Goal: Communication & Community: Answer question/provide support

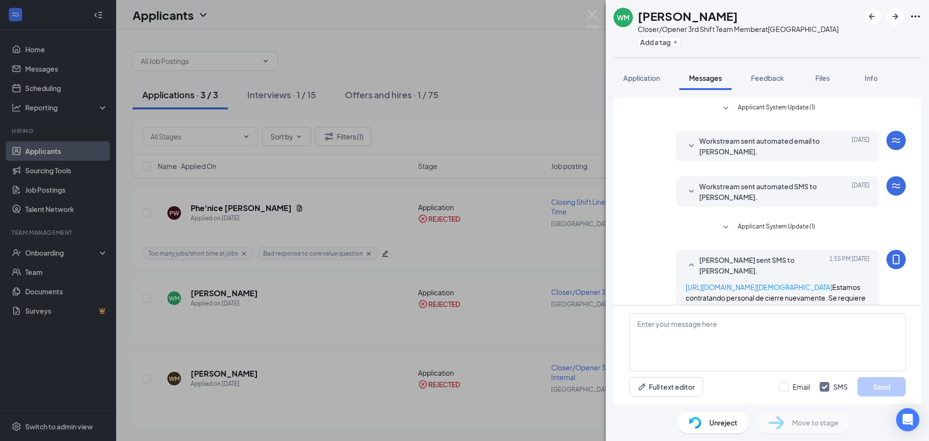
scroll to position [23, 0]
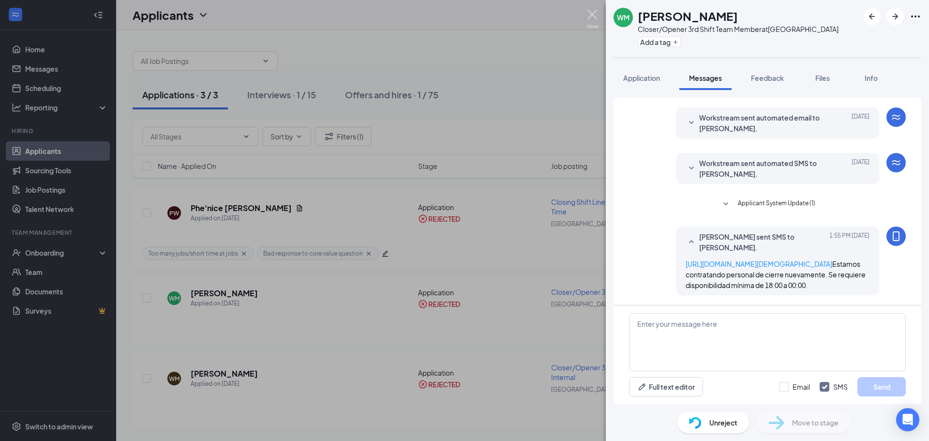
click at [592, 15] on img at bounding box center [593, 19] width 12 height 19
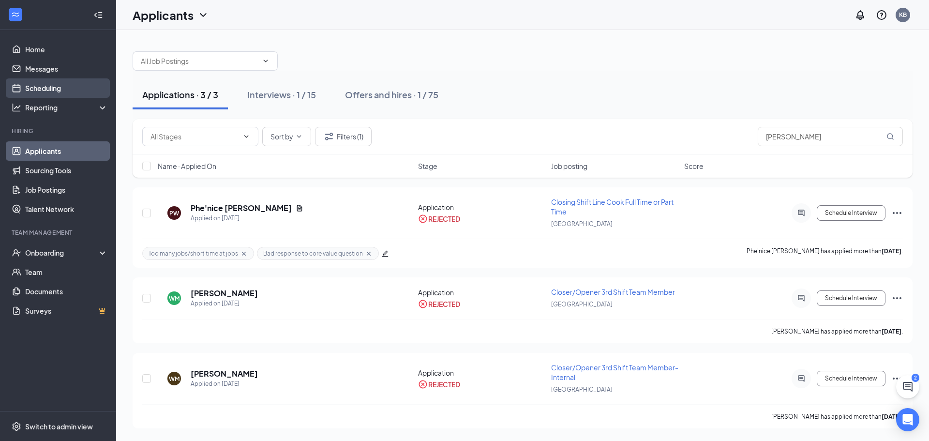
click at [45, 82] on link "Scheduling" at bounding box center [66, 87] width 83 height 19
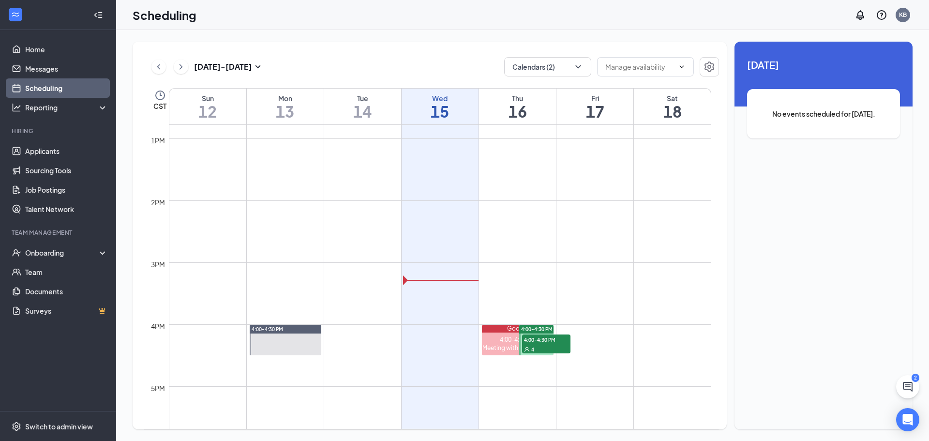
scroll to position [814, 0]
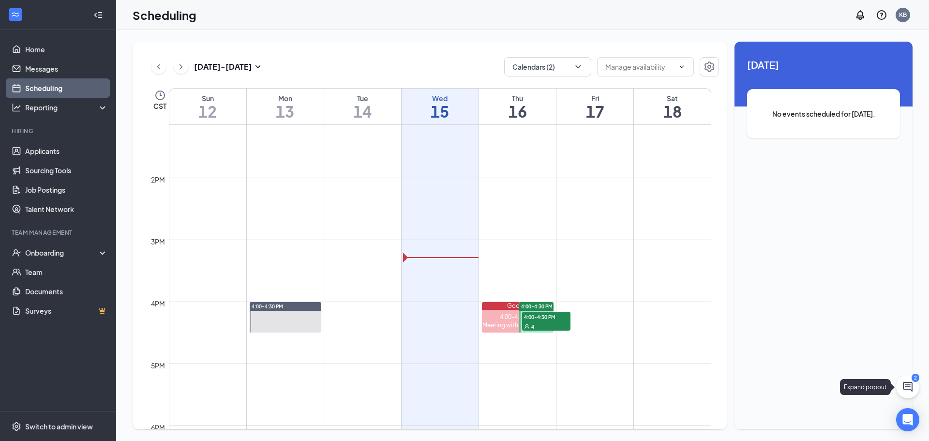
click at [906, 386] on icon "ChatActive" at bounding box center [908, 387] width 12 height 12
click at [801, 427] on div "SMS Messages 2" at bounding box center [794, 428] width 148 height 15
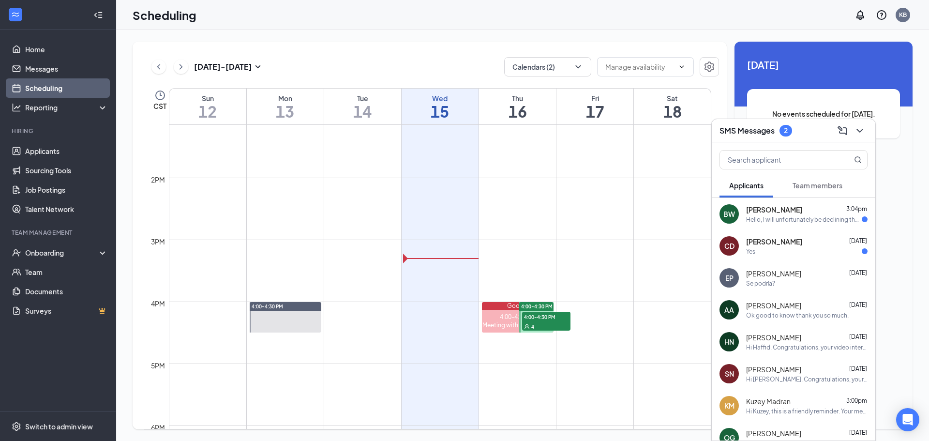
click at [782, 250] on div "Yes" at bounding box center [806, 251] width 121 height 8
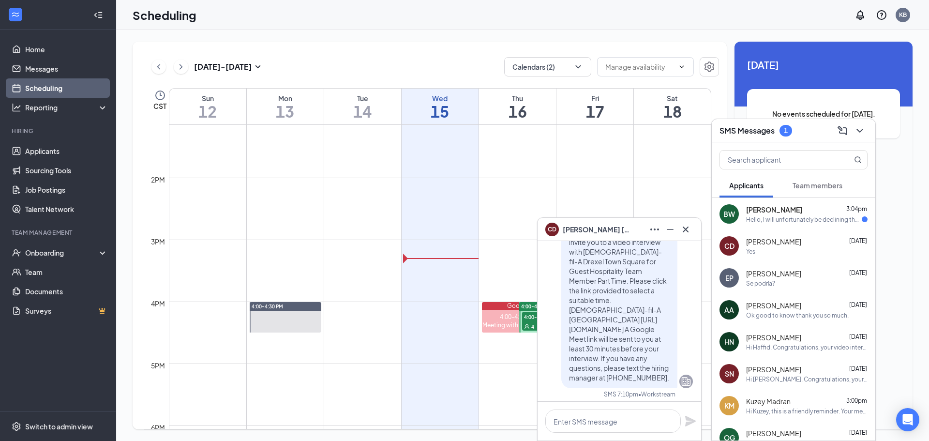
scroll to position [-48, 0]
click at [686, 228] on icon "Cross" at bounding box center [686, 229] width 6 height 6
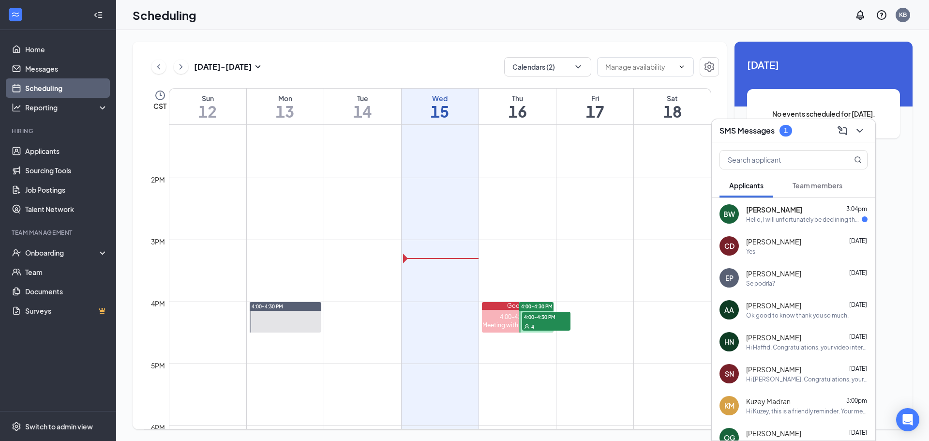
click at [738, 218] on div "BW" at bounding box center [729, 213] width 19 height 19
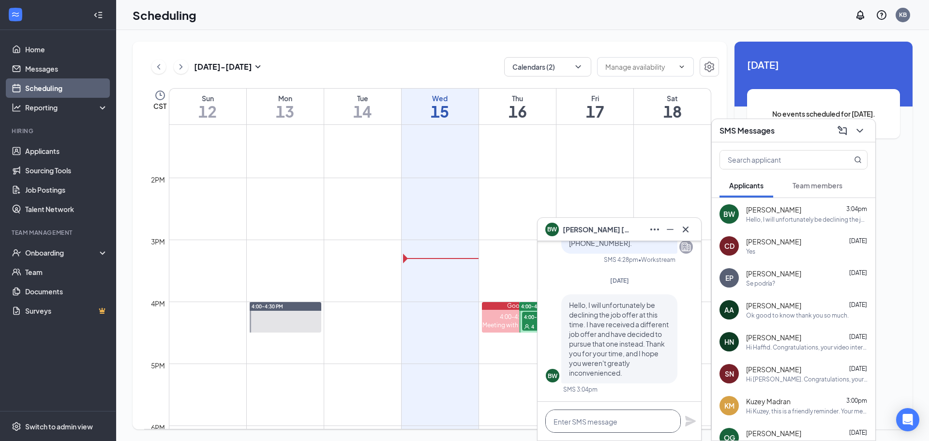
click at [607, 423] on textarea at bounding box center [612, 420] width 135 height 23
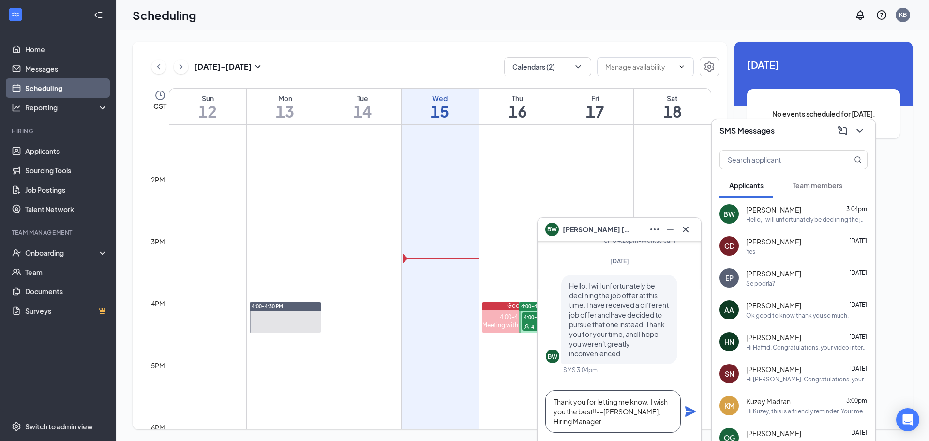
type textarea "Thank you for letting me know. I wish you the best!!--[PERSON_NAME], Hiring Man…"
click at [692, 406] on icon "Plane" at bounding box center [691, 412] width 12 height 12
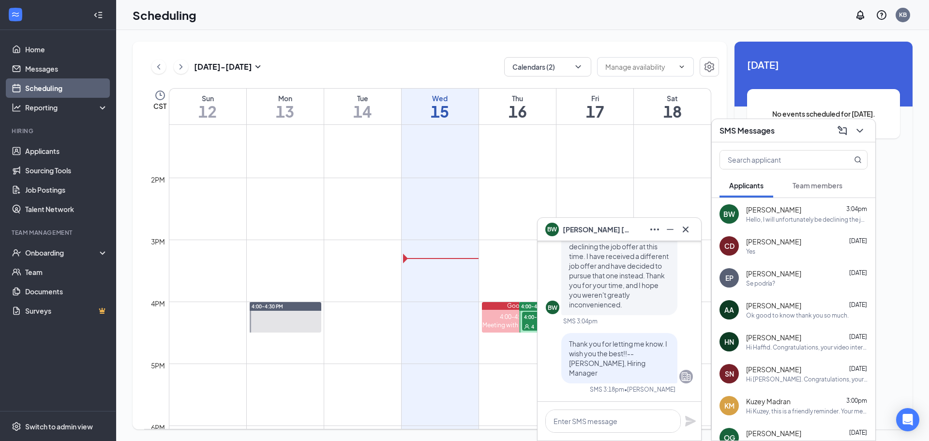
scroll to position [0, 0]
